Goal: Task Accomplishment & Management: Manage account settings

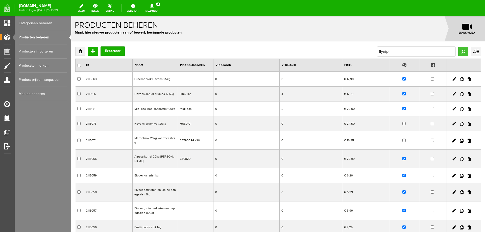
click at [458, 53] on input "Zoeken" at bounding box center [463, 51] width 10 height 9
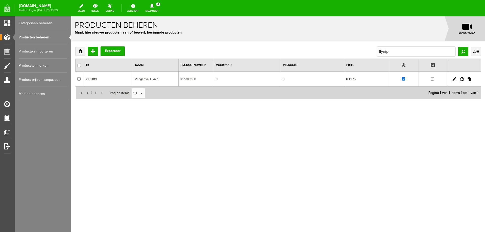
click at [461, 79] on link at bounding box center [462, 79] width 4 height 4
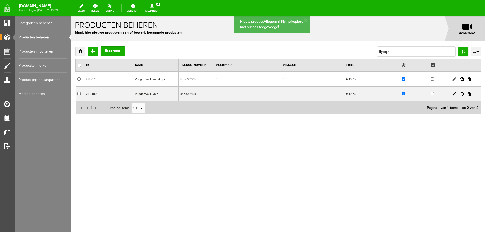
click at [454, 80] on link at bounding box center [454, 79] width 4 height 4
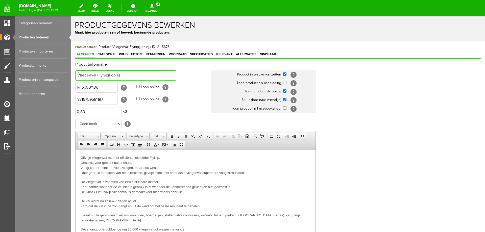
click at [123, 77] on input "Vliegenval Flynip(kopie)" at bounding box center [125, 75] width 101 height 10
click at [109, 75] on input "Vliegenval Flynip" at bounding box center [125, 75] width 101 height 10
type input "Vliegenval Flynip navulling bolus"
click at [102, 89] on input "knoc00118k" at bounding box center [96, 88] width 42 height 10
type input "knoc00118L"
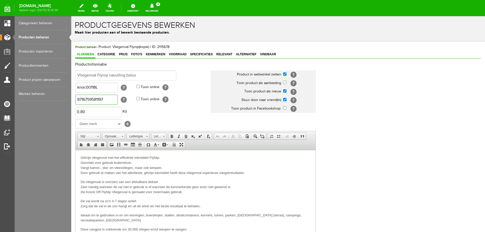
click at [106, 99] on input "8716759581197" at bounding box center [96, 100] width 42 height 10
type input "8716759569560"
click at [264, 161] on p "Gifvrije vliegenval met het efficiënte lokmiddel FlyNip. Geschikt voor gebruik …" at bounding box center [196, 165] width 230 height 20
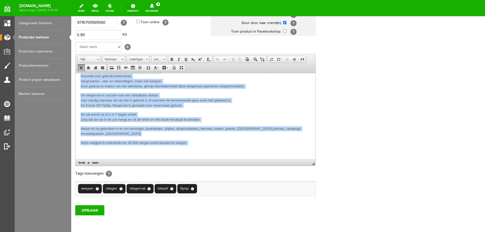
scroll to position [98, 0]
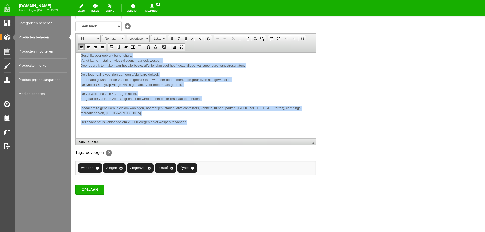
drag, startPoint x: 81, startPoint y: 60, endPoint x: 205, endPoint y: 121, distance: 138.6
click at [205, 121] on body "Gifvrije vliegenval met het efficiënte lokmiddel FlyNip. Geschikt voor gebruik …" at bounding box center [196, 90] width 230 height 85
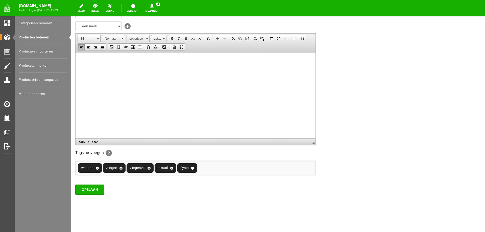
scroll to position [0, 0]
click at [101, 187] on input "OPSLAAN" at bounding box center [89, 190] width 29 height 10
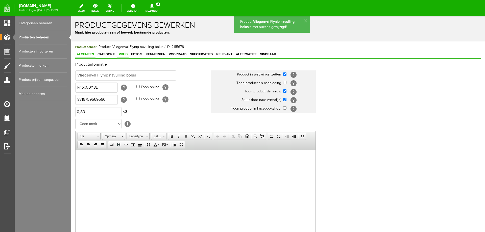
click at [124, 55] on span "Prijs" at bounding box center [123, 55] width 12 height 4
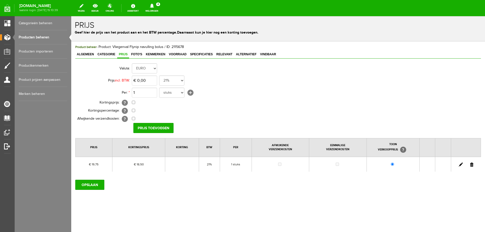
click at [460, 165] on link at bounding box center [461, 165] width 4 height 4
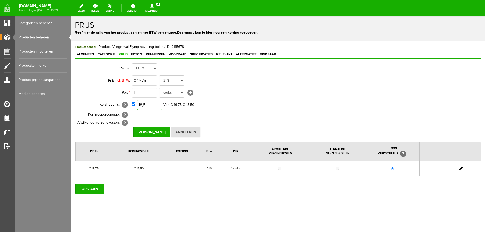
click at [145, 104] on input "18,5" at bounding box center [149, 105] width 25 height 10
type input "€ 15,99"
click at [150, 132] on input "Prijs Opslaan" at bounding box center [151, 132] width 37 height 10
click at [91, 189] on input "OPSLAAN" at bounding box center [89, 189] width 29 height 10
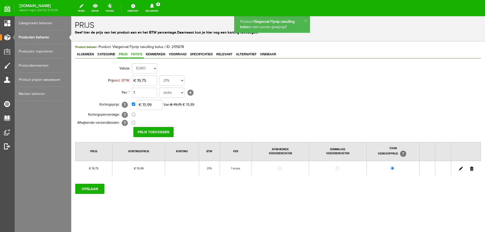
click at [135, 53] on span "Foto's" at bounding box center [137, 55] width 14 height 4
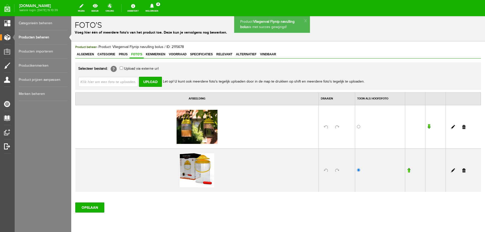
click at [103, 83] on input "file" at bounding box center [110, 82] width 64 height 10
type input "C:\fakepath\Flynip knock off vliegenval refill.png"
type input "Flynip knock off vliegenval refill.png"
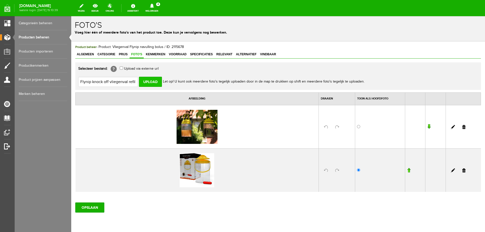
click at [153, 83] on input "Upload" at bounding box center [150, 82] width 23 height 10
click at [22, 39] on link "Producten beheren" at bounding box center [43, 37] width 48 height 14
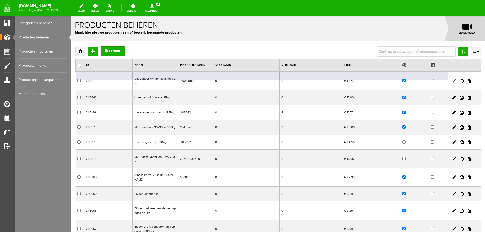
click at [452, 81] on link at bounding box center [454, 81] width 4 height 4
checkbox input "true"
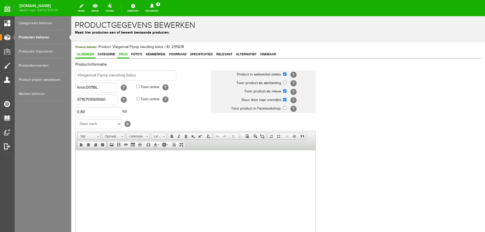
click at [122, 56] on span "Prijs" at bounding box center [123, 55] width 12 height 4
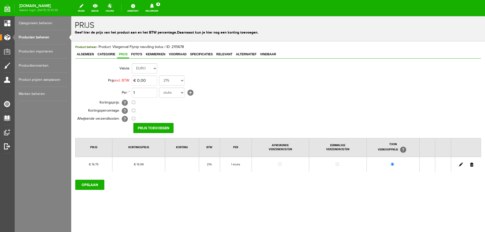
click at [462, 164] on link at bounding box center [461, 165] width 4 height 4
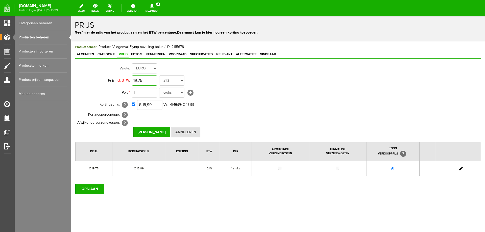
click at [144, 79] on input "19,75" at bounding box center [144, 81] width 25 height 10
type input "€ 19,25"
click at [148, 131] on input "Prijs Opslaan" at bounding box center [151, 132] width 37 height 10
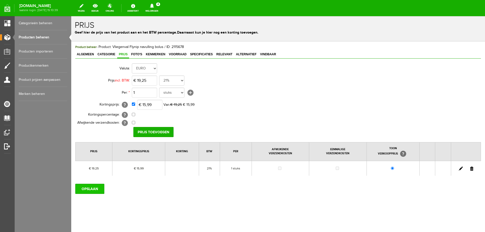
click at [89, 187] on input "OPSLAAN" at bounding box center [89, 189] width 29 height 10
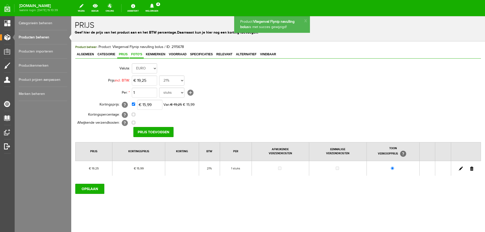
click at [137, 56] on span "Foto's" at bounding box center [137, 55] width 14 height 4
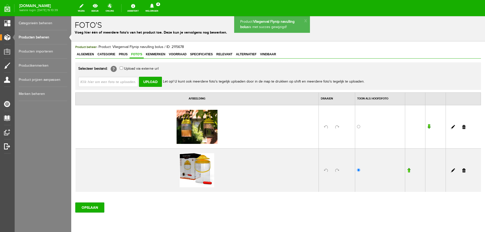
click at [109, 82] on input "file" at bounding box center [110, 82] width 64 height 10
type input "C:\fakepath\Flynip bolus navulling.jpg"
type input "Flynip bolus navulling.jpg"
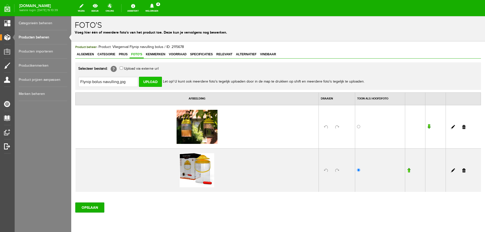
click at [150, 81] on input "Upload" at bounding box center [150, 82] width 23 height 10
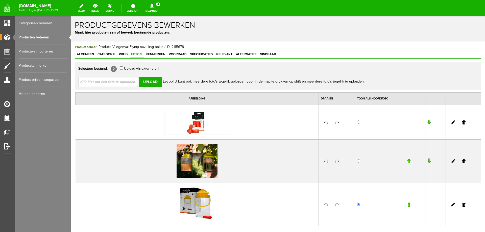
drag, startPoint x: 459, startPoint y: 162, endPoint x: 259, endPoint y: 19, distance: 245.8
click at [462, 162] on link at bounding box center [463, 161] width 3 height 4
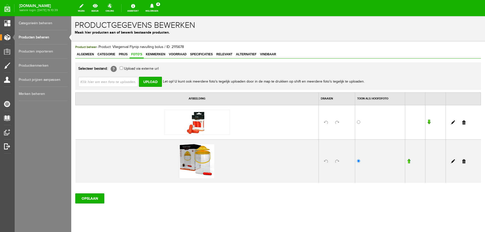
click at [462, 162] on link at bounding box center [463, 161] width 3 height 4
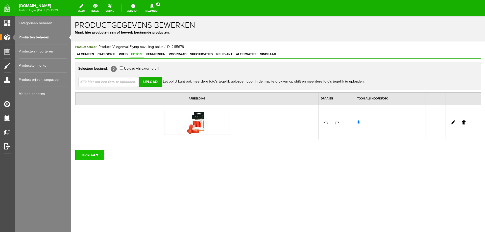
click at [100, 152] on input "OPSLAAN" at bounding box center [89, 155] width 29 height 10
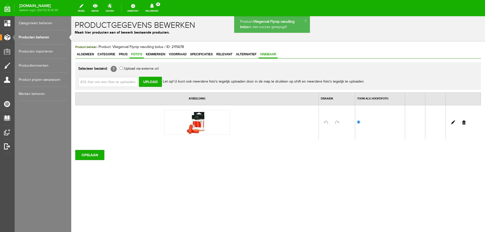
click at [272, 55] on span "Vindbaar" at bounding box center [268, 55] width 19 height 4
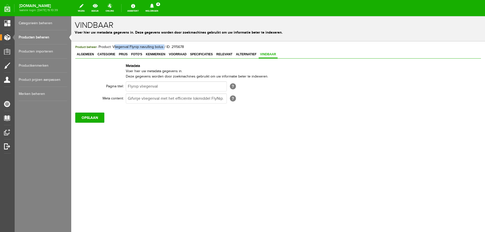
drag, startPoint x: 113, startPoint y: 47, endPoint x: 163, endPoint y: 47, distance: 50.3
click at [163, 47] on span "Product beheer - Product: Vliegenval Flynip navulling bolus / ID: 2115678" at bounding box center [129, 47] width 109 height 4
copy span "Vliegenval Flynip navulling bolus"
click at [160, 86] on input "Flynip vliegenval" at bounding box center [176, 86] width 101 height 10
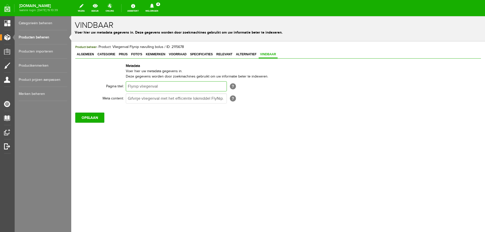
click at [160, 86] on input "Flynip vliegenval" at bounding box center [176, 86] width 101 height 10
paste input "Vliegenval Flynip navulling bolus"
type input "Vliegenval Flynip navulling bolus"
click at [89, 120] on input "OPSLAAN" at bounding box center [89, 118] width 29 height 10
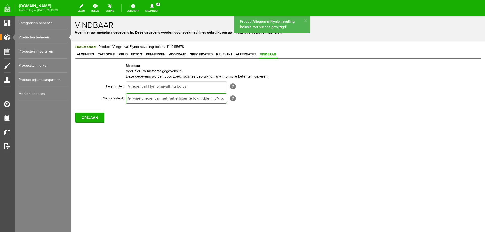
click at [128, 102] on input "Gifvrije vliegenval met het efficiënte lokmiddel FlyNip. Vangt kamer-, stal- en…" at bounding box center [176, 98] width 101 height 10
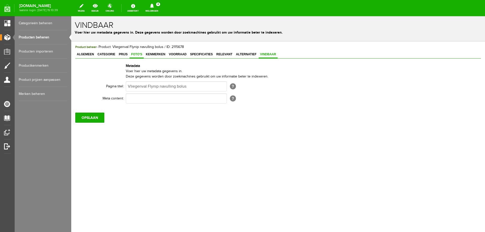
click at [137, 55] on span "Foto's" at bounding box center [137, 55] width 14 height 4
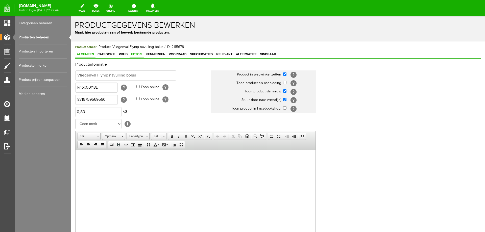
click at [140, 55] on span "Foto's" at bounding box center [137, 55] width 14 height 4
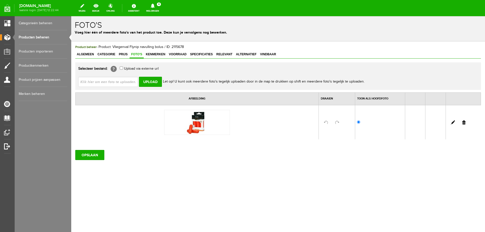
click at [121, 81] on input "file" at bounding box center [110, 82] width 64 height 10
type input "C:\fakepath\Flynip navulling.jpg"
type input "Flynip navulling.jpg"
click at [151, 81] on input "Upload" at bounding box center [150, 82] width 23 height 10
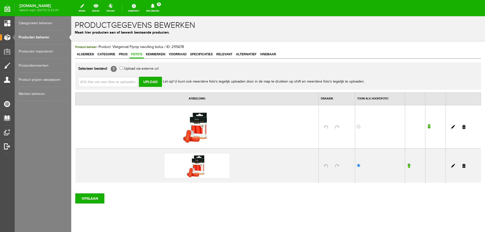
click at [355, 126] on td at bounding box center [380, 126] width 50 height 43
click at [462, 166] on link at bounding box center [463, 166] width 3 height 4
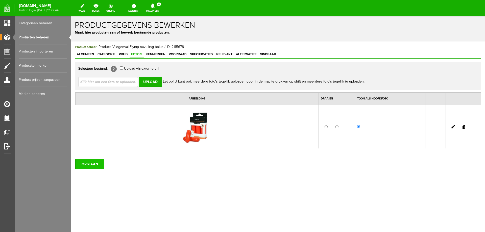
click at [86, 164] on input "OPSLAAN" at bounding box center [89, 164] width 29 height 10
click at [127, 81] on input "file" at bounding box center [110, 82] width 64 height 10
type input "C:\fakepath\Bolus navulling Flynip.jpg"
type input "Bolus navulling Flynip.jpg"
click at [151, 82] on input "Upload" at bounding box center [150, 82] width 23 height 10
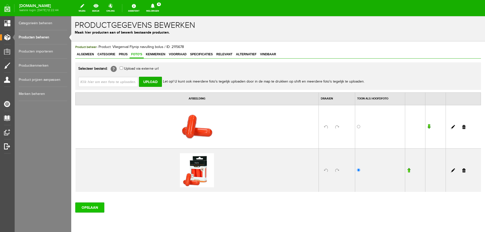
click at [88, 208] on input "OPSLAAN" at bounding box center [89, 208] width 29 height 10
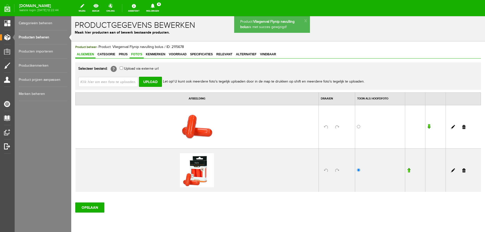
click at [84, 56] on span "Algemeen" at bounding box center [85, 55] width 20 height 4
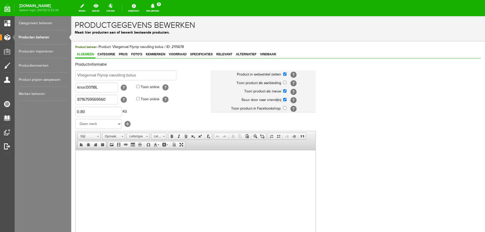
click at [78, 155] on html at bounding box center [196, 161] width 240 height 23
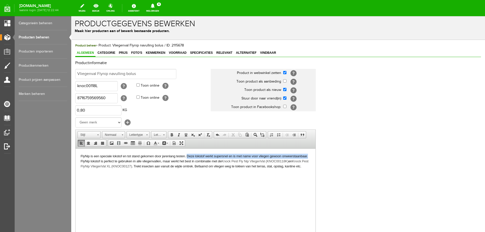
drag, startPoint x: 187, startPoint y: 157, endPoint x: 309, endPoint y: 157, distance: 122.5
click at [309, 157] on p "FlyNip is een speciale lokstof en tot stand gekomen door jarenlang testen. Deze…" at bounding box center [196, 161] width 230 height 15
copy span "Deze lokstof werkt supersnel en is met name voor vliegen gewoon onweerstaanbaar."
click at [268, 54] on span "Vindbaar" at bounding box center [268, 53] width 19 height 4
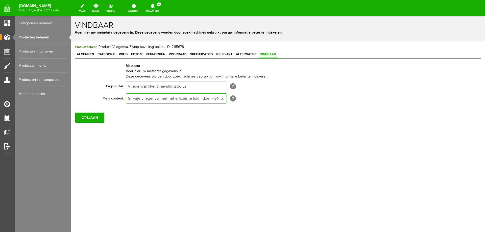
click at [189, 97] on input "Gifvrije vliegenval met het efficiënte lokmiddel FlyNip. Vangt kamer-, stal- en…" at bounding box center [176, 98] width 101 height 10
paste input "Deze lokstof werkt supersnel en is met name voor vliegen gewoon onweerstaanbaar"
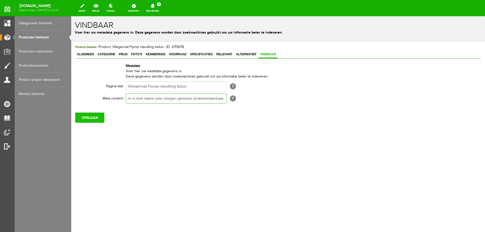
type input "Deze lokstof werkt supersnel en is met name voor vliegen gewoon onweerstaanbaar."
click at [90, 119] on input "OPSLAAN" at bounding box center [89, 118] width 29 height 10
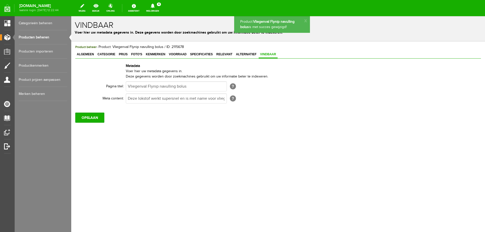
scroll to position [0, 0]
click at [82, 56] on span "Algemeen" at bounding box center [85, 55] width 20 height 4
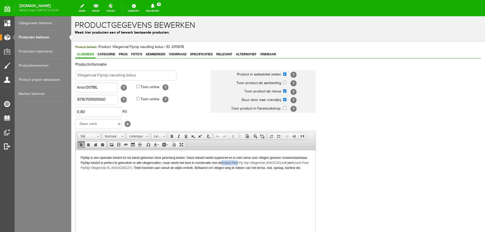
drag, startPoint x: 222, startPoint y: 162, endPoint x: 239, endPoint y: 162, distance: 16.7
click at [239, 162] on p "FlyNip is een speciale lokstof en tot stand gekomen door jarenlang testen. Deze…" at bounding box center [196, 162] width 230 height 15
drag, startPoint x: 249, startPoint y: 163, endPoint x: 309, endPoint y: 165, distance: 60.4
click at [309, 165] on p "FlyNip is een speciale lokstof en tot stand gekomen door jarenlang testen. Deze…" at bounding box center [196, 162] width 230 height 15
drag, startPoint x: 251, startPoint y: 164, endPoint x: 293, endPoint y: 163, distance: 41.9
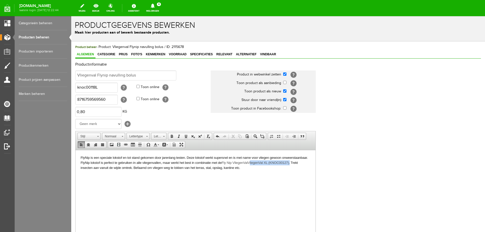
click at [293, 163] on p "FlyNip is een speciale lokstof en tot stand gekomen door jarenlang testen. Deze…" at bounding box center [196, 162] width 230 height 15
click at [251, 161] on span "Trekt insecten aan vanuit de wijde omtrek. Befaamd om vliegen weg te lokken van…" at bounding box center [195, 165] width 228 height 9
click at [249, 166] on p "FlyNip is een speciale lokstof en tot stand gekomen door jarenlang testen. Deze…" at bounding box center [196, 162] width 230 height 15
click at [222, 163] on span "FlyNip is een speciale lokstof en tot stand gekomen door jarenlang testen. Deze…" at bounding box center [194, 160] width 227 height 9
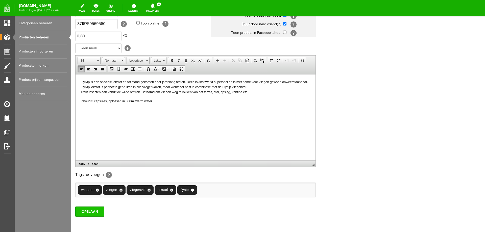
click at [90, 212] on input "OPSLAAN" at bounding box center [89, 212] width 29 height 10
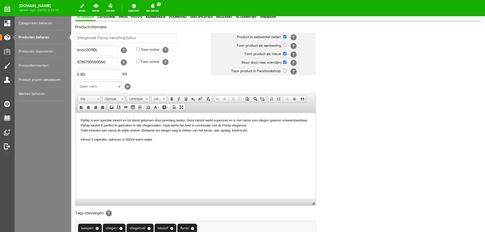
scroll to position [0, 0]
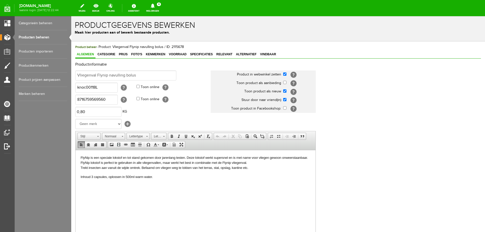
click at [89, 160] on p "FlyNip is een speciale lokstof en tot stand gekomen door jarenlang testen. Deze…" at bounding box center [196, 162] width 230 height 15
click at [91, 160] on p "FlyNip is een speciale lokstof en tot stand gekomen door jarenlang testen. Deze…" at bounding box center [196, 162] width 230 height 15
click at [90, 158] on span "FlyNip is een speciale lokstof en tot stand gekomen door jarenlang testen. Deze…" at bounding box center [194, 160] width 227 height 9
click at [248, 164] on p "FlyNip is een speciale lokstof en tot stand gekomen door jarenlang testen. Deze…" at bounding box center [196, 162] width 230 height 15
click at [154, 179] on body "FlyNip is een speciale lokstof en tot stand gekomen door jarenlang testen. Deze…" at bounding box center [196, 171] width 230 height 33
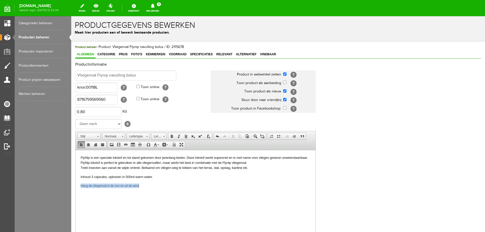
drag, startPoint x: 78, startPoint y: 187, endPoint x: 147, endPoint y: 186, distance: 68.2
click at [147, 186] on html "FlyNip is een speciale lokstof en tot stand gekomen door jarenlang testen. Deze…" at bounding box center [196, 171] width 240 height 43
click at [158, 145] on link "Tekstkleur" at bounding box center [156, 144] width 9 height 7
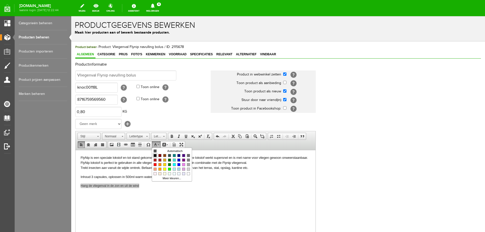
click at [156, 155] on span "Kleuren" at bounding box center [155, 155] width 3 height 3
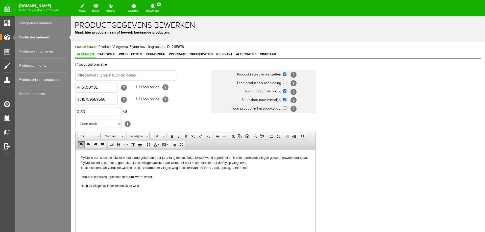
click at [140, 189] on html "FlyNip is een speciale lokstof en tot stand gekomen door jarenlang testen. Deze…" at bounding box center [196, 171] width 240 height 43
click at [140, 188] on html "FlyNip is een speciale lokstof en tot stand gekomen door jarenlang testen. Deze…" at bounding box center [196, 171] width 240 height 43
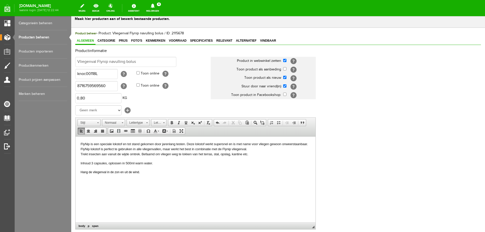
scroll to position [25, 0]
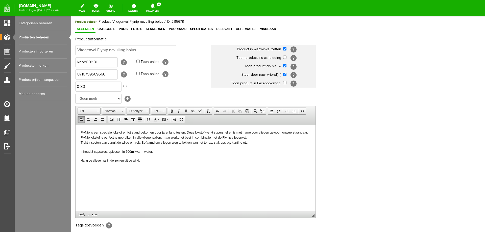
click at [100, 153] on span "Inhoud 3 capsules, oplossen in 500ml warm water." at bounding box center [117, 152] width 72 height 4
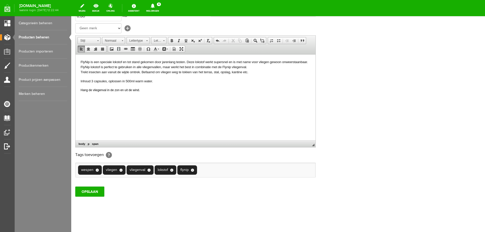
scroll to position [98, 0]
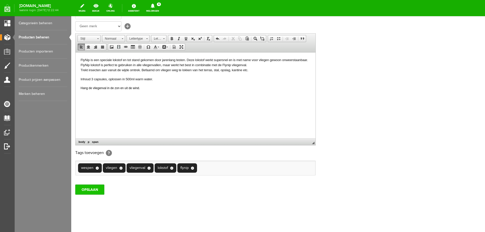
click at [95, 187] on input "OPSLAAN" at bounding box center [89, 190] width 29 height 10
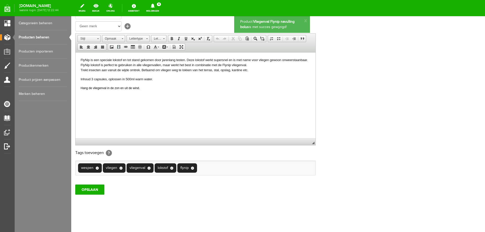
scroll to position [0, 0]
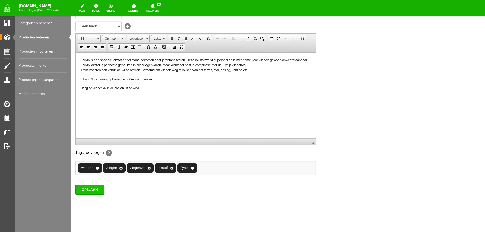
click at [95, 192] on input "OPSLAAN" at bounding box center [89, 190] width 29 height 10
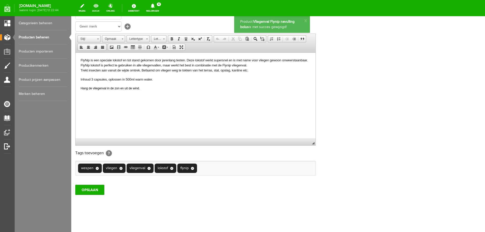
click at [103, 10] on link "bekijk" at bounding box center [95, 8] width 13 height 11
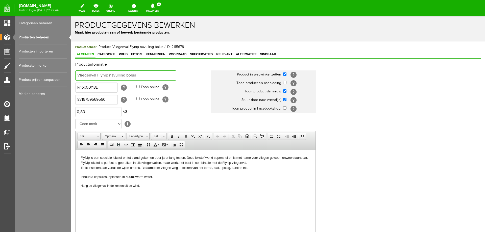
click at [125, 76] on input "Vliegenval Flynip navulling bolus" at bounding box center [125, 75] width 101 height 10
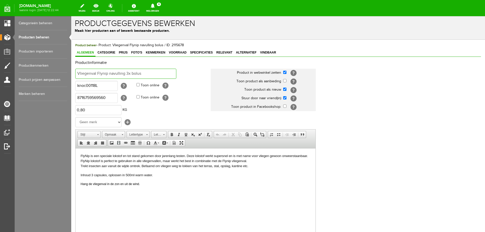
scroll to position [98, 0]
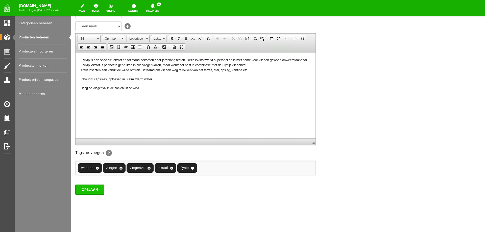
type input "Vliegenval Flynip navulling 3x bolus"
click at [88, 193] on input "OPSLAAN" at bounding box center [89, 190] width 29 height 10
click at [35, 41] on link "Producten beheren" at bounding box center [43, 37] width 48 height 14
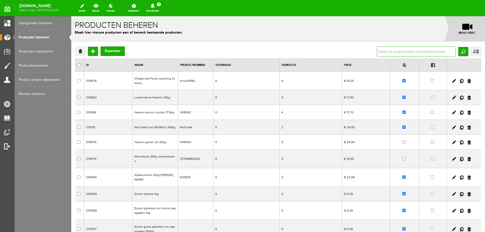
drag, startPoint x: 393, startPoint y: 51, endPoint x: 390, endPoint y: 51, distance: 3.5
click at [393, 51] on input "text" at bounding box center [416, 51] width 79 height 10
type input "flynip"
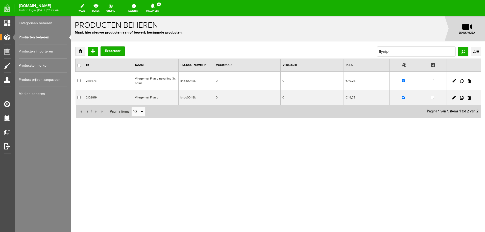
click at [184, 97] on td "knoc00118k" at bounding box center [195, 97] width 35 height 15
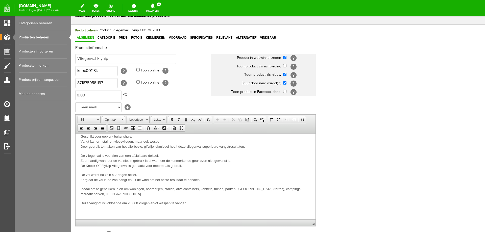
scroll to position [76, 0]
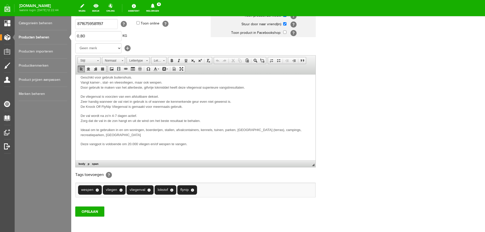
click at [189, 145] on p "Deze vangpot is voldoende om 20.000 vliegen en/of wespen te vangen." at bounding box center [196, 143] width 230 height 5
click at [182, 154] on p "Deze vangpot is voldoende om 20.000 vliegen en/of wespen te vangen. Navullling …" at bounding box center [196, 148] width 230 height 15
drag, startPoint x: 114, startPoint y: 154, endPoint x: 233, endPoint y: 154, distance: 119.2
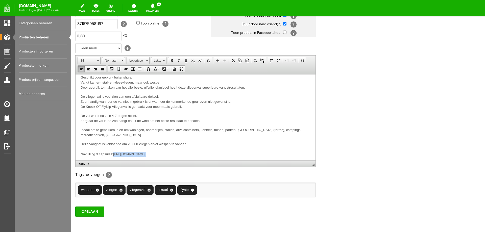
click at [235, 155] on p "Deze vangpot is voldoende om 20.000 vliegen en/of wespen te vangen. Navullling …" at bounding box center [196, 148] width 230 height 15
click at [126, 70] on span at bounding box center [126, 69] width 4 height 4
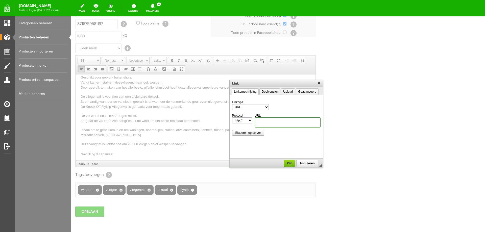
paste input "[URL][DOMAIN_NAME]"
type input "[URL][DOMAIN_NAME]"
select select "https://"
type input "[DOMAIN_NAME][URL]"
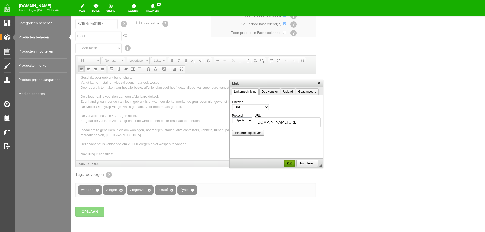
click at [290, 163] on span "OK" at bounding box center [289, 164] width 10 height 4
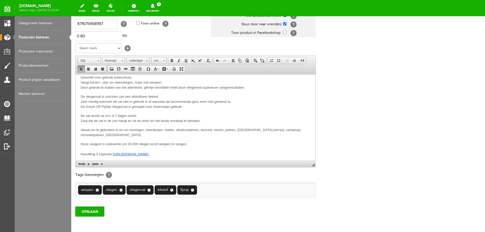
click at [258, 155] on p "Deze vangpot is voldoende om 20.000 vliegen en/of wespen te vangen. Navullling …" at bounding box center [196, 148] width 230 height 15
click at [91, 211] on input "OPSLAAN" at bounding box center [89, 212] width 29 height 10
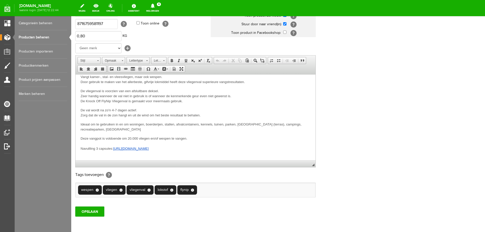
scroll to position [20, 0]
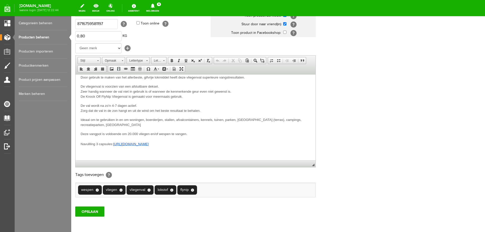
click at [149, 144] on link "[URL][DOMAIN_NAME]" at bounding box center [131, 144] width 36 height 4
select select "https://"
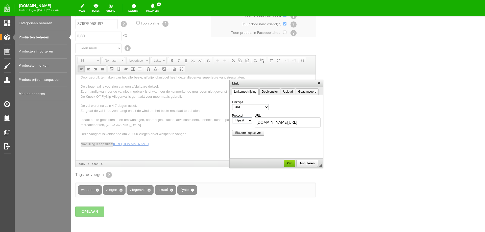
scroll to position [0, 77]
click at [270, 91] on link "Doelvenster" at bounding box center [269, 91] width 21 height 7
click at [303, 94] on link "Geavanceerd" at bounding box center [307, 91] width 23 height 7
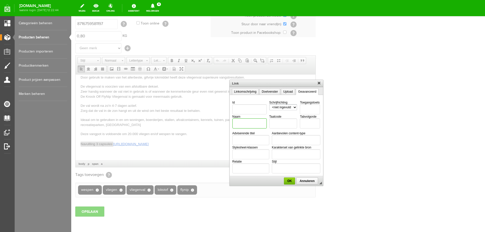
click at [241, 121] on input "Naam" at bounding box center [249, 123] width 34 height 10
type input "navulling"
click at [288, 180] on span "OK" at bounding box center [289, 181] width 10 height 4
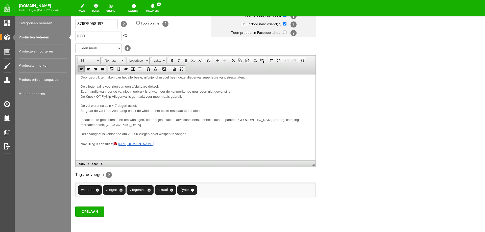
click at [256, 151] on p at bounding box center [196, 153] width 230 height 5
click at [124, 144] on link "[URL][DOMAIN_NAME]" at bounding box center [133, 144] width 41 height 4
select select "http://"
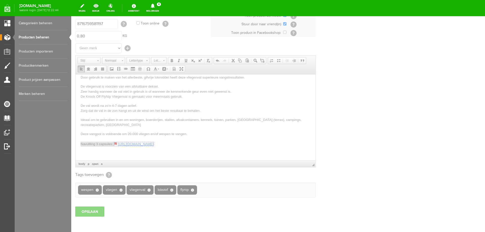
select select "https://"
type input "[DOMAIN_NAME][URL]"
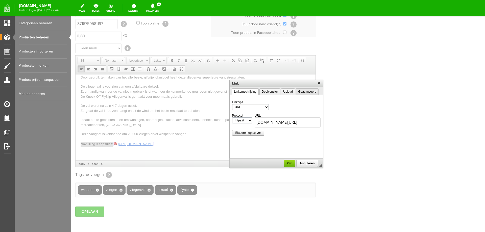
click at [302, 92] on link "Geavanceerd" at bounding box center [307, 91] width 23 height 7
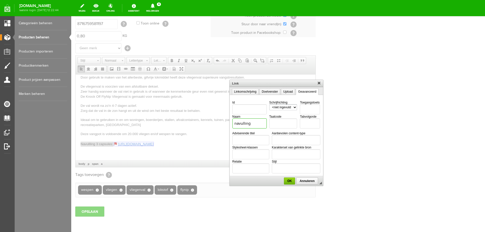
drag, startPoint x: 260, startPoint y: 124, endPoint x: 208, endPoint y: 130, distance: 52.4
click at [208, 130] on body "Product: Vliegenval Flynip is met succes gewijzigd! x Productgegevens bewerken …" at bounding box center [278, 97] width 414 height 314
click at [291, 181] on span "OK" at bounding box center [289, 181] width 10 height 4
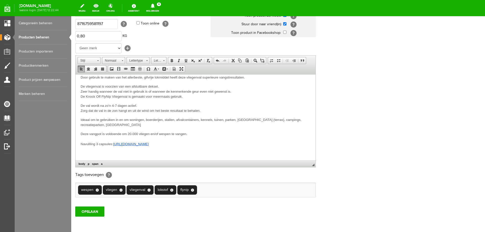
click at [252, 153] on p at bounding box center [196, 153] width 230 height 5
click at [149, 143] on link "[URL][DOMAIN_NAME]" at bounding box center [131, 144] width 36 height 4
select select "http://"
select select "https://"
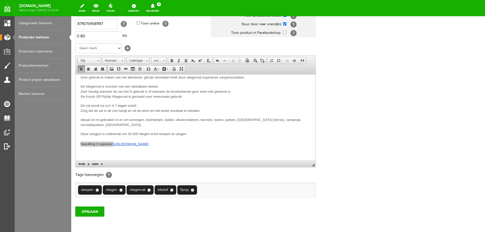
type input "[DOMAIN_NAME][URL]"
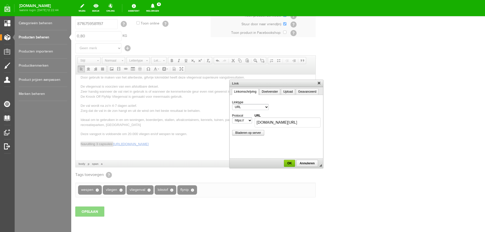
click at [266, 107] on select "URL Interne link in pagina E-mail" at bounding box center [250, 107] width 37 height 6
click at [270, 94] on link "Doelvenster" at bounding box center [269, 91] width 21 height 7
click at [271, 108] on select "<niet ingevuld> <frame> <popupvenster> Nieuw venster (_blank) Hele venster (_to…" at bounding box center [253, 107] width 42 height 6
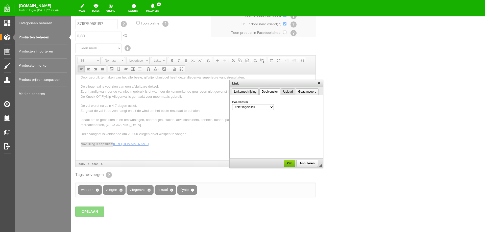
click at [288, 93] on link "Upload" at bounding box center [288, 91] width 14 height 7
click at [303, 91] on link "Geavanceerd" at bounding box center [307, 91] width 23 height 7
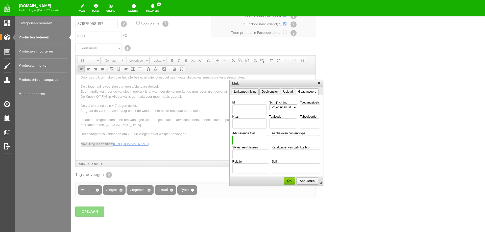
click at [251, 139] on input "Adviserende titel" at bounding box center [250, 140] width 37 height 10
type input "navulling"
click at [289, 182] on span "OK" at bounding box center [289, 181] width 10 height 4
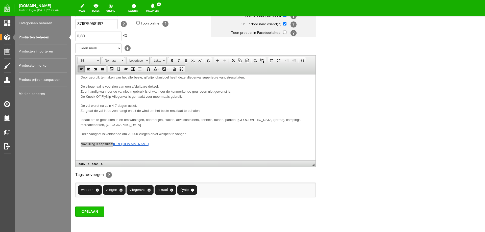
click at [94, 211] on input "OPSLAAN" at bounding box center [89, 212] width 29 height 10
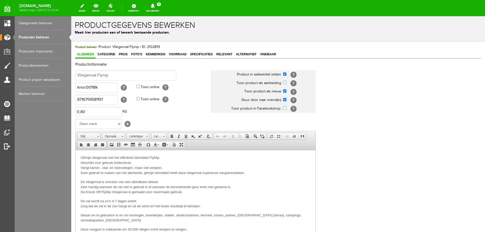
click at [33, 36] on link "Producten beheren" at bounding box center [43, 37] width 48 height 14
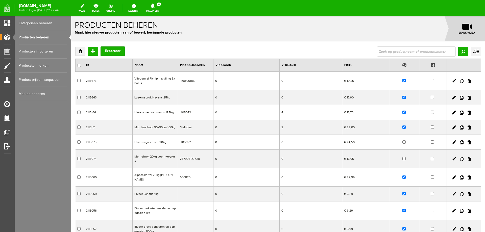
click at [154, 80] on td "Vliegenval Flynip navulling 3x bolus" at bounding box center [155, 81] width 45 height 18
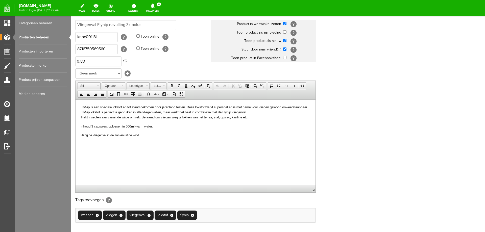
scroll to position [98, 0]
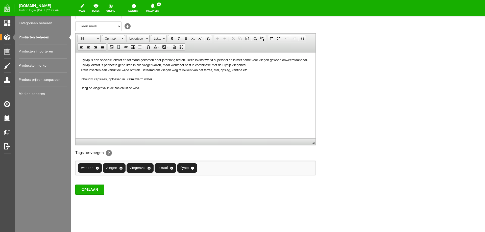
click at [81, 89] on span "Hang de vliegenval in de zon en uit de wind." at bounding box center [110, 88] width 59 height 4
click at [97, 191] on input "OPSLAAN" at bounding box center [89, 190] width 29 height 10
